Goal: Transaction & Acquisition: Purchase product/service

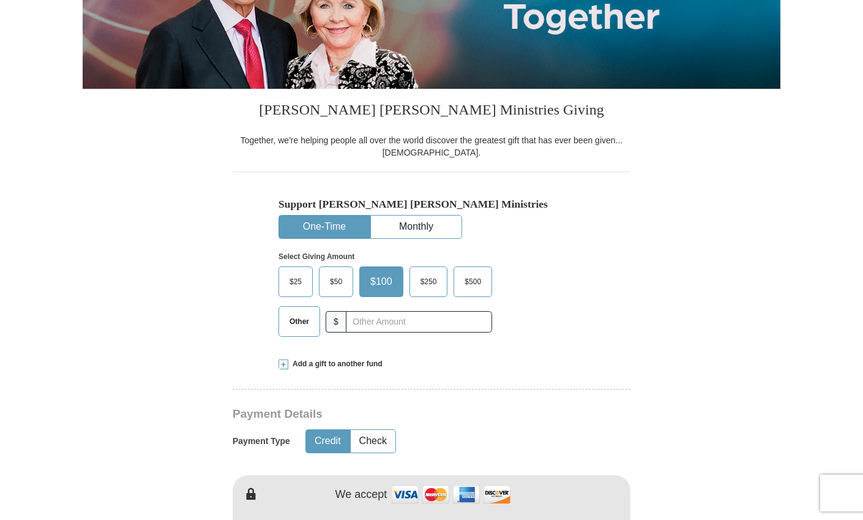
scroll to position [224, 0]
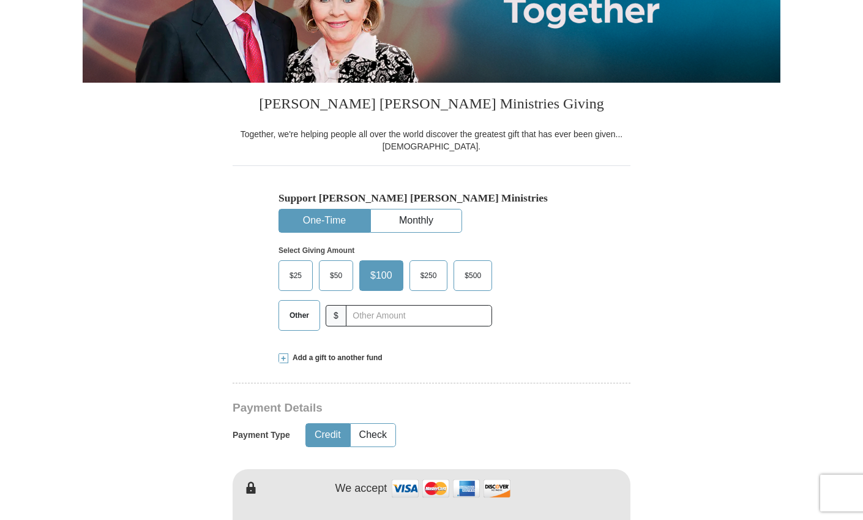
click at [300, 310] on span "Other" at bounding box center [299, 315] width 32 height 18
click at [0, 0] on input "Other" at bounding box center [0, 0] width 0 height 0
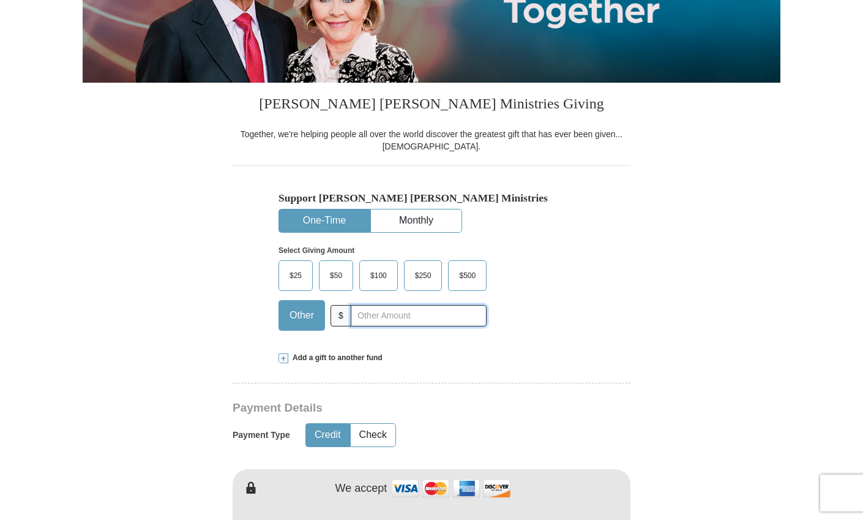
click at [374, 320] on input "text" at bounding box center [419, 315] width 136 height 21
click at [537, 316] on div "Select Giving Amount Amount must be a valid number The total gift cannot be les…" at bounding box center [432, 286] width 306 height 107
click at [444, 318] on input "text" at bounding box center [419, 315] width 136 height 21
type input "500"
click at [613, 317] on div "Support [PERSON_NAME] [PERSON_NAME] Ministries One-Time Monthly Select Giving A…" at bounding box center [432, 252] width 398 height 174
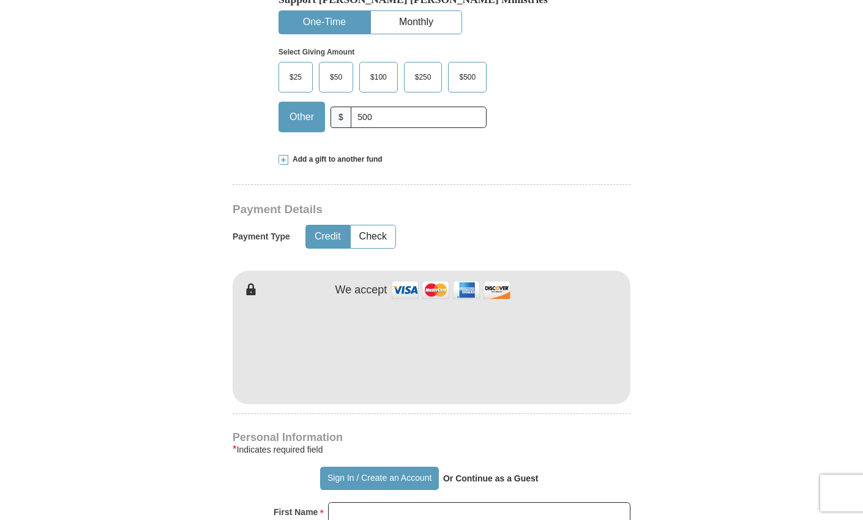
scroll to position [426, 0]
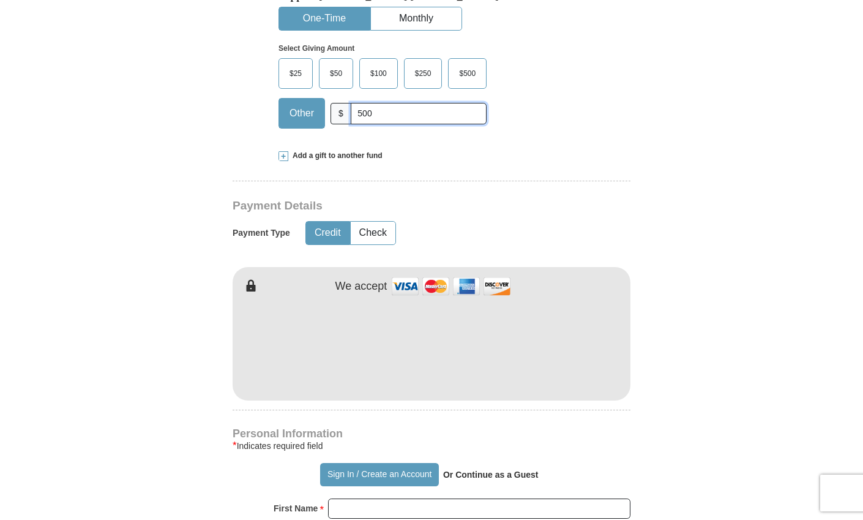
click at [398, 113] on input "500" at bounding box center [419, 113] width 136 height 21
click at [528, 205] on h3 "Payment Details" at bounding box center [389, 206] width 312 height 14
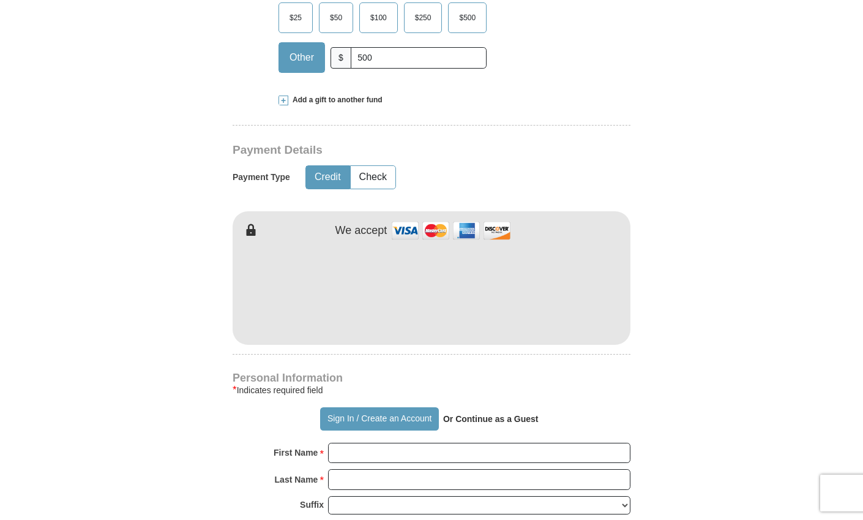
scroll to position [484, 0]
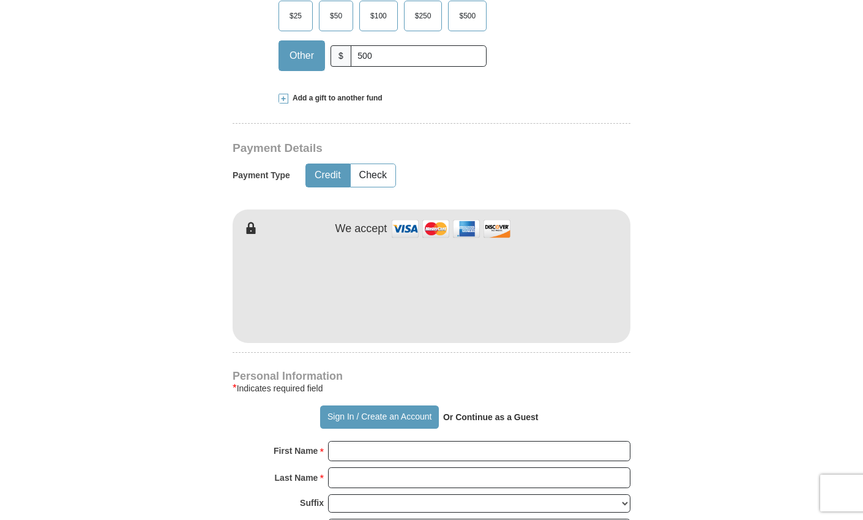
click at [691, 266] on form "Already have an account? Sign in for faster giving. Don't have an account? Crea…" at bounding box center [432, 316] width 698 height 1502
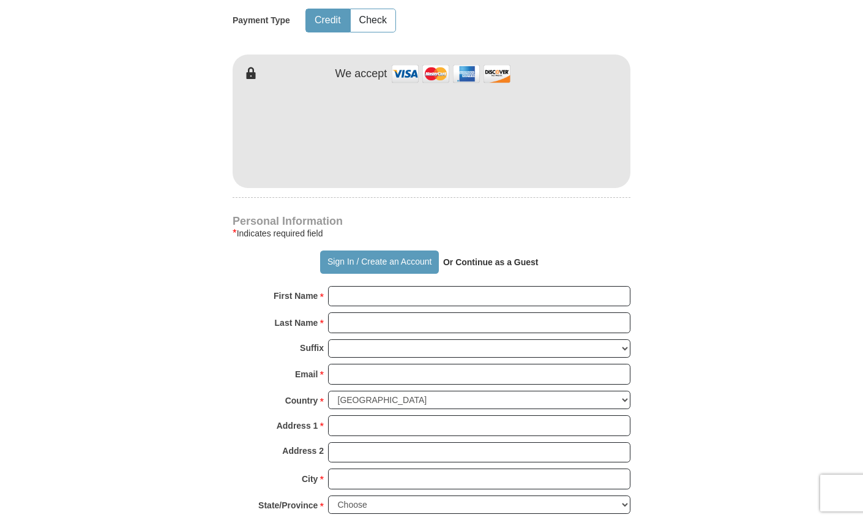
scroll to position [654, 0]
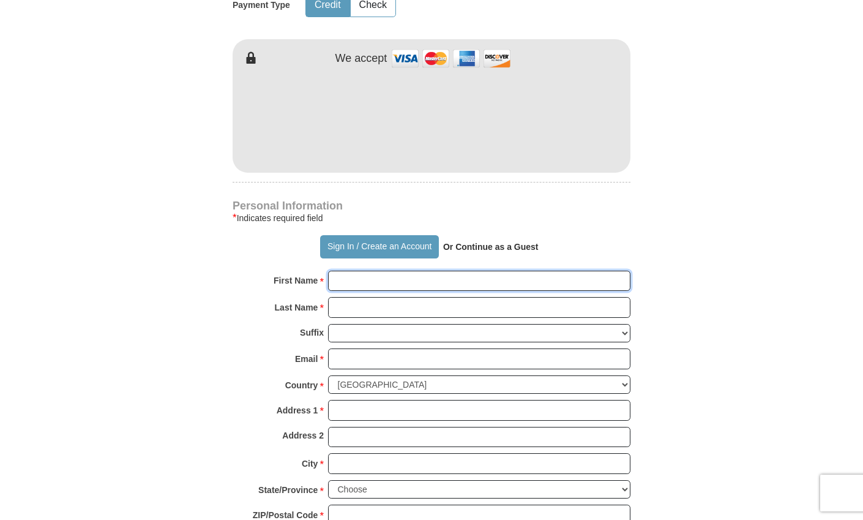
click at [392, 283] on input "First Name *" at bounding box center [479, 281] width 302 height 21
type input "[PERSON_NAME]"
type input "Rey web reg"
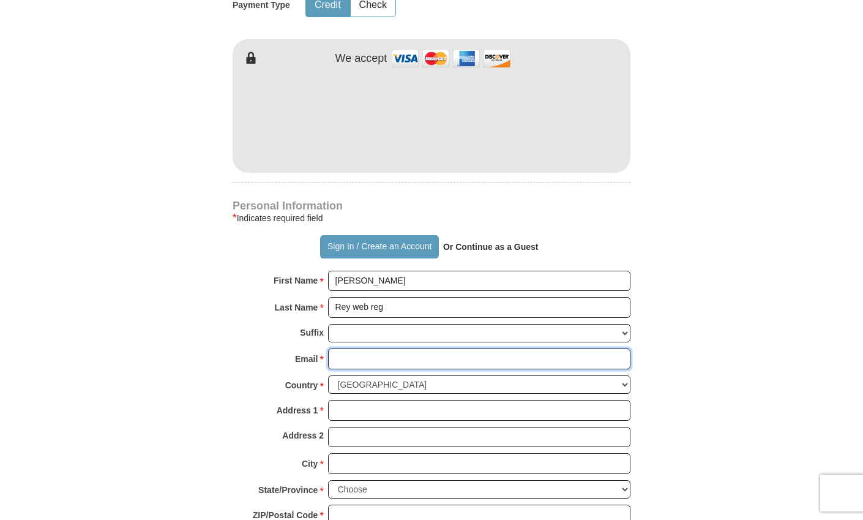
type input "[EMAIL_ADDRESS][DOMAIN_NAME]"
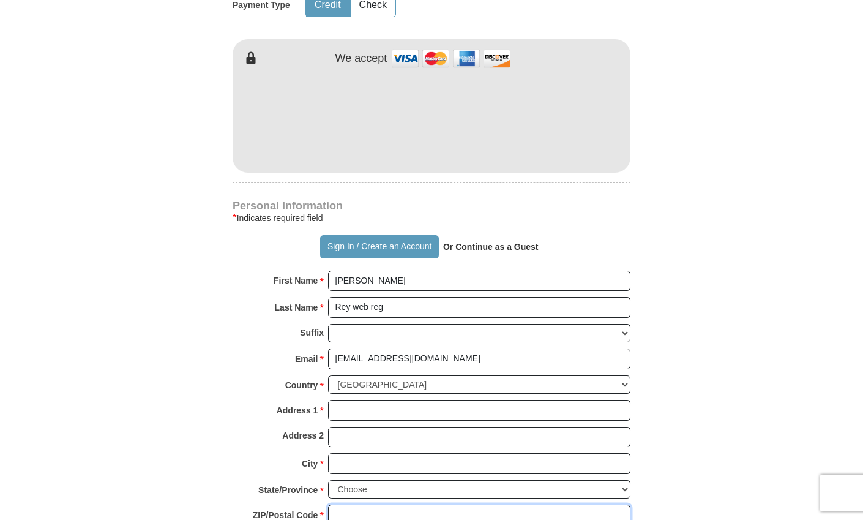
type input "76131"
type input "4015560978"
drag, startPoint x: 383, startPoint y: 279, endPoint x: 295, endPoint y: 275, distance: 88.2
click at [295, 275] on div "First Name * [PERSON_NAME] Please enter First Name" at bounding box center [432, 284] width 398 height 27
click at [695, 272] on form "Already have an account? Sign in for faster giving. Don't have an account? Crea…" at bounding box center [432, 146] width 698 height 1502
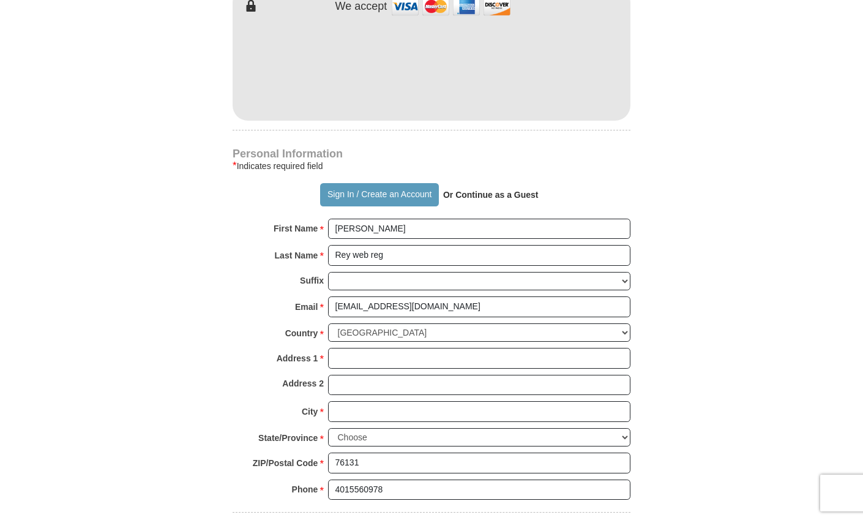
scroll to position [714, 0]
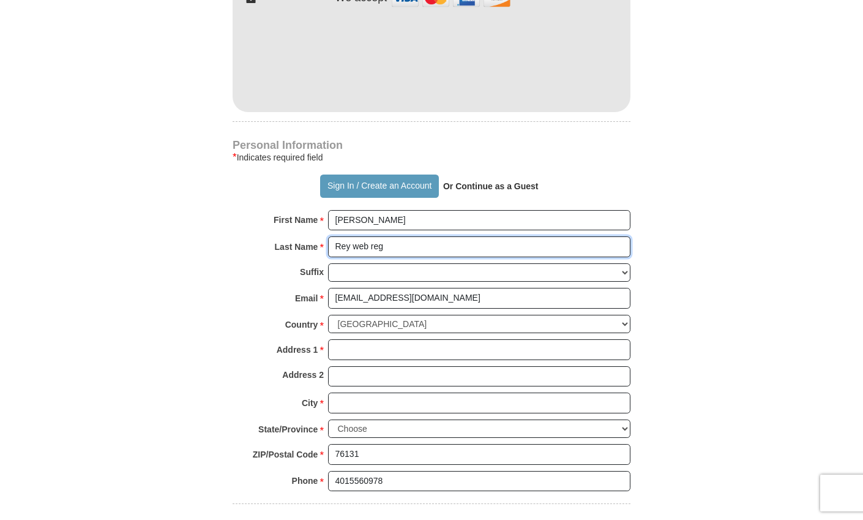
click at [413, 246] on input "Rey web reg" at bounding box center [479, 246] width 302 height 21
click at [410, 228] on input "[PERSON_NAME]" at bounding box center [479, 220] width 302 height 21
type input "[PERSON_NAME]"
type input "Rey"
click at [222, 203] on form "Already have an account? Sign in for faster giving. Don't have an account? Crea…" at bounding box center [432, 86] width 698 height 1502
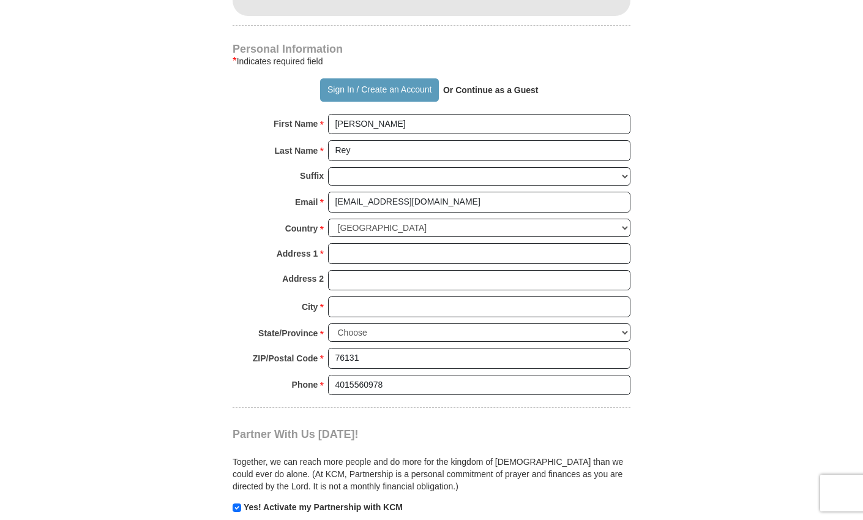
scroll to position [813, 0]
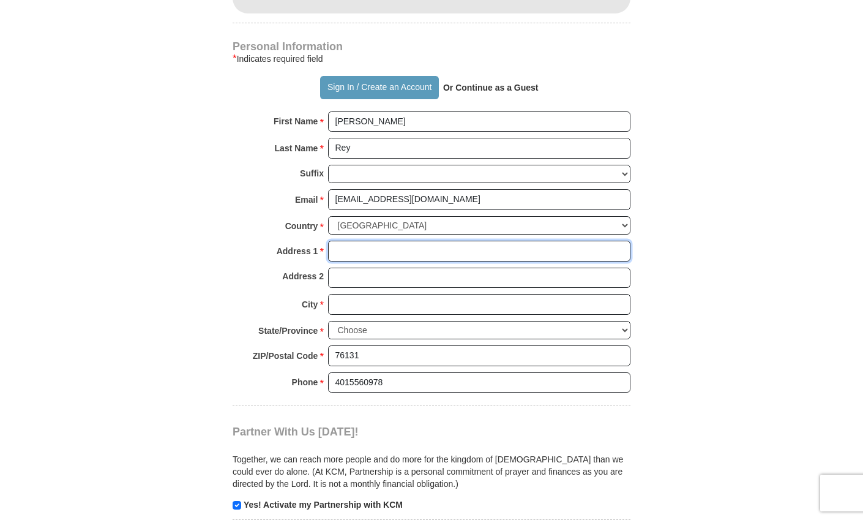
click at [396, 252] on input "Address 1 *" at bounding box center [479, 251] width 302 height 21
type input "[STREET_ADDRESS][PERSON_NAME]"
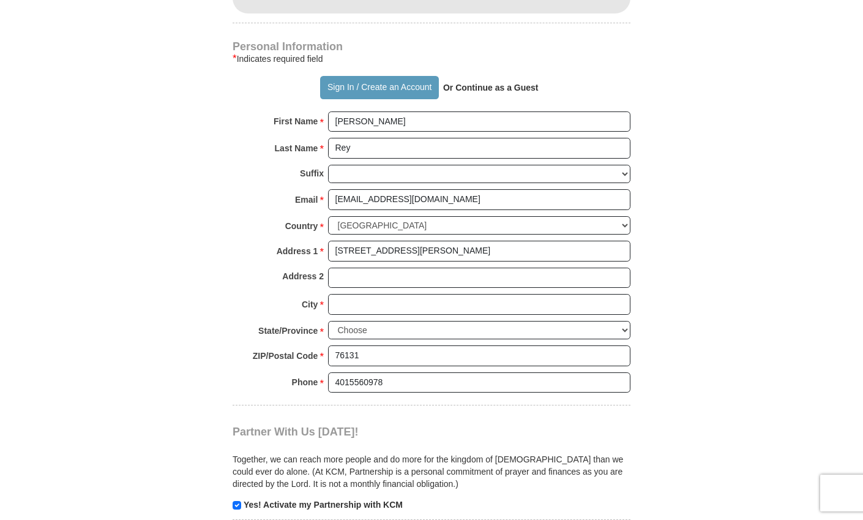
type input "[GEOGRAPHIC_DATA]"
select select "[GEOGRAPHIC_DATA]"
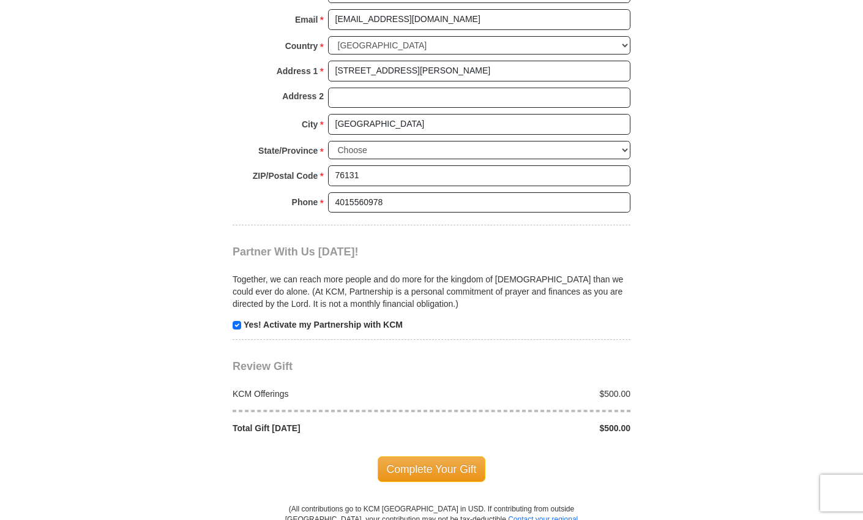
scroll to position [995, 0]
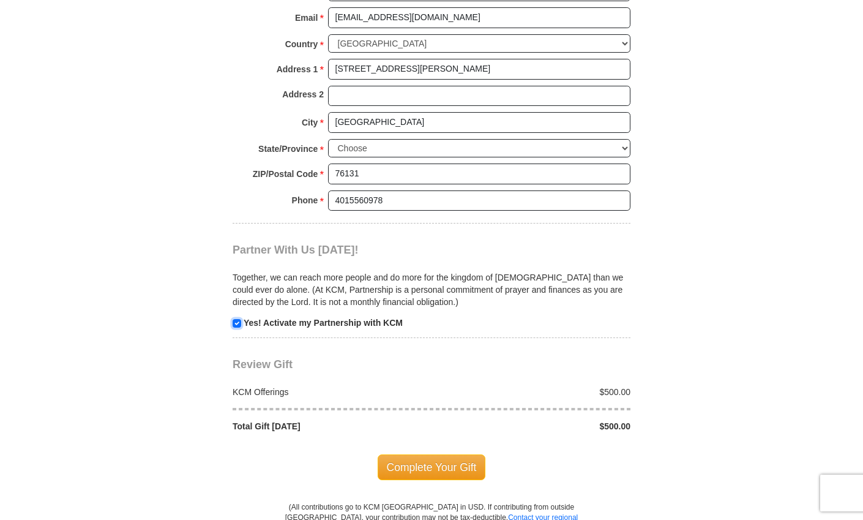
click at [238, 323] on input "checkbox" at bounding box center [237, 323] width 9 height 9
checkbox input "false"
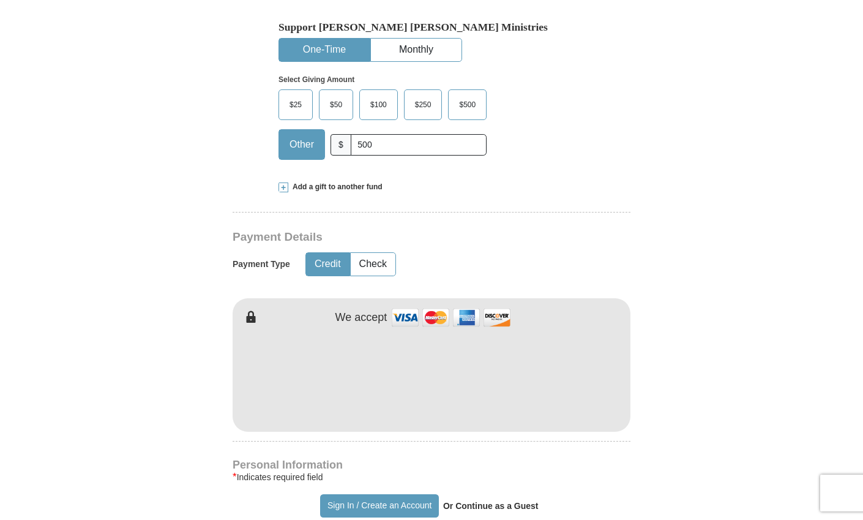
scroll to position [393, 0]
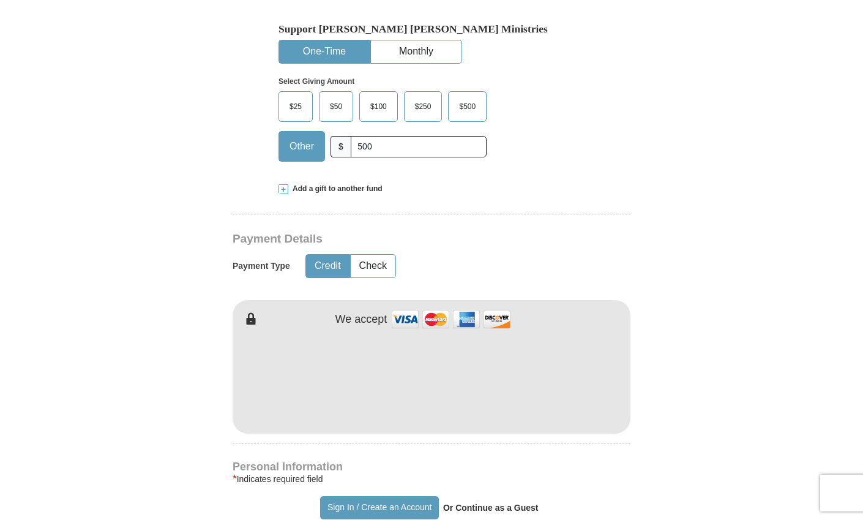
click at [281, 187] on span at bounding box center [284, 189] width 10 height 10
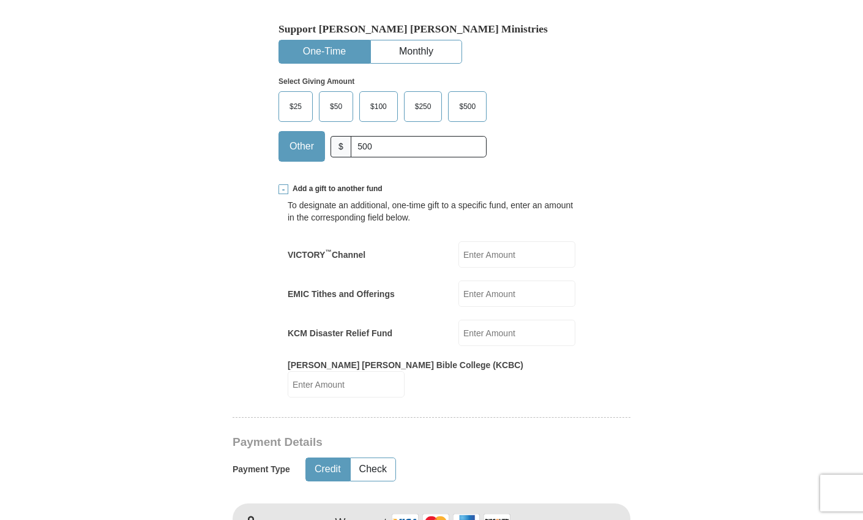
click at [504, 334] on input "KCM Disaster Relief Fund" at bounding box center [516, 333] width 117 height 26
click at [405, 372] on input "[PERSON_NAME] [PERSON_NAME] Bible College (KCBC)" at bounding box center [346, 384] width 117 height 26
click at [509, 328] on input "KCM Disaster Relief Fund" at bounding box center [516, 333] width 117 height 26
type input "25"
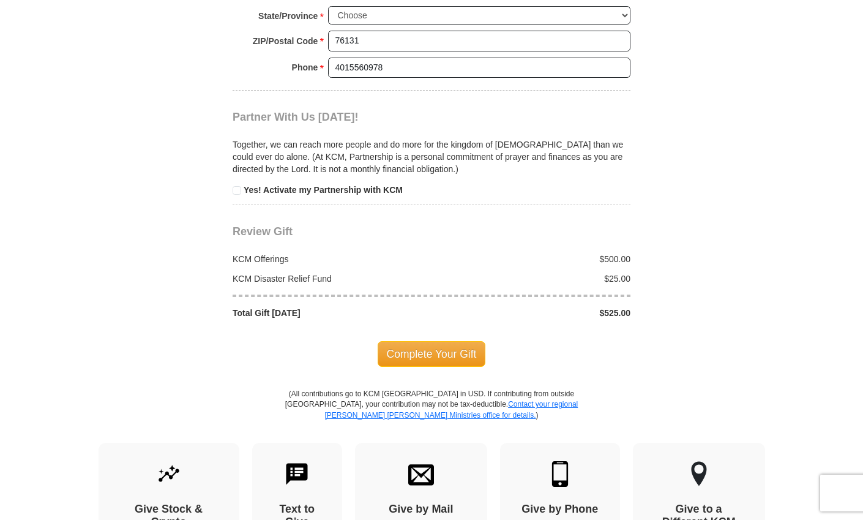
scroll to position [1334, 0]
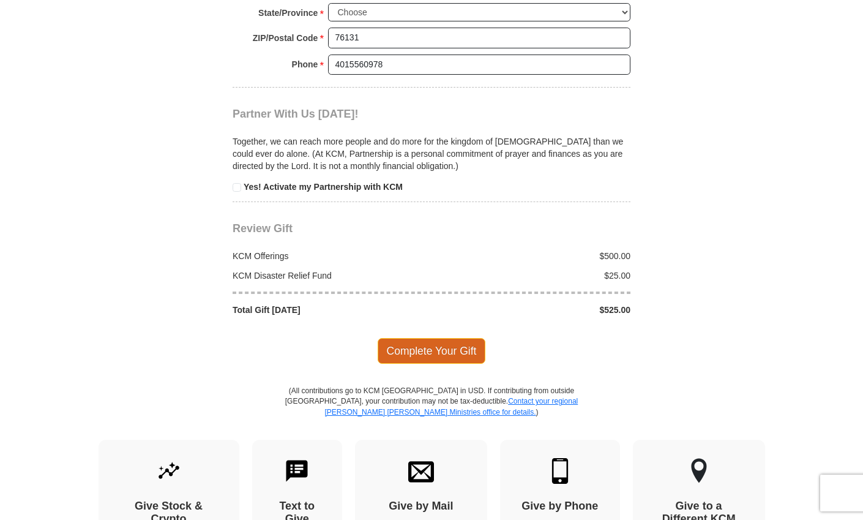
click at [459, 338] on span "Complete Your Gift" at bounding box center [432, 351] width 108 height 26
